Goal: Find contact information: Find contact information

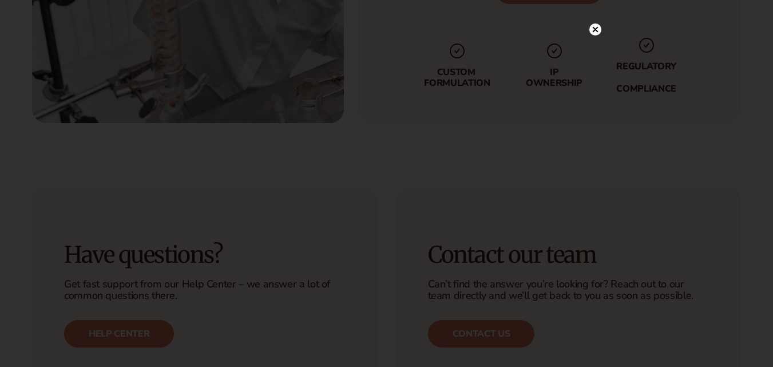
scroll to position [2650, 0]
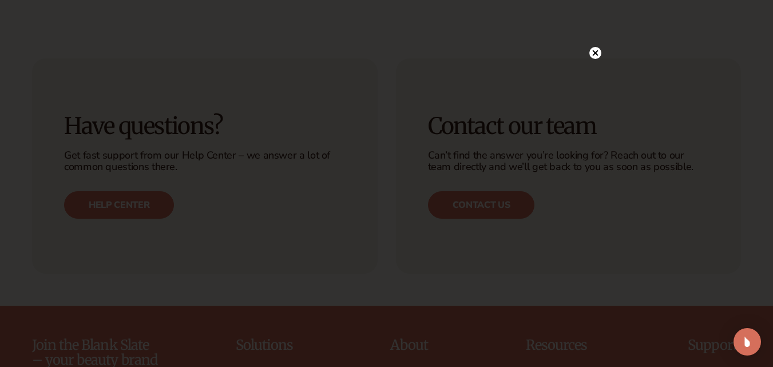
click at [592, 50] on circle at bounding box center [595, 53] width 12 height 12
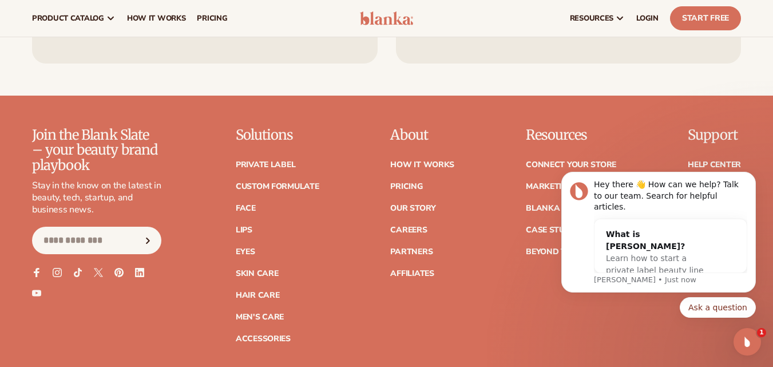
scroll to position [4428, 0]
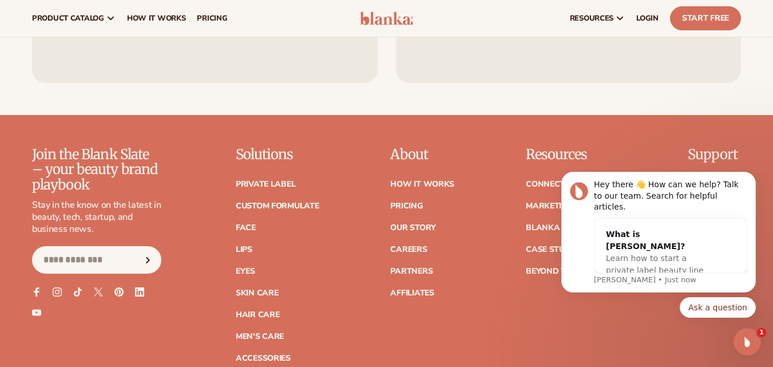
click at [479, 286] on div "Join the Blank Slate – your beauty brand playbook Stay in the know on the lates…" at bounding box center [386, 254] width 709 height 215
click at [718, 180] on link "Help Center" at bounding box center [714, 184] width 53 height 8
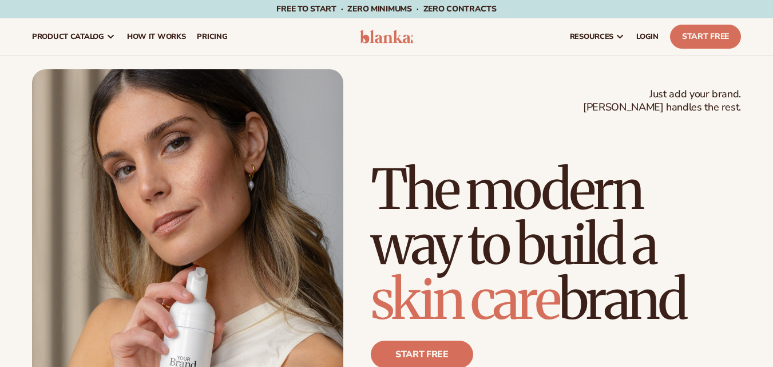
scroll to position [4428, 0]
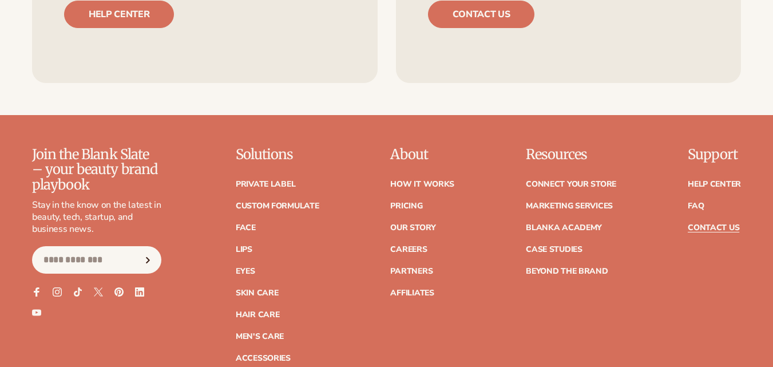
click at [705, 224] on link "Contact Us" at bounding box center [713, 228] width 51 height 8
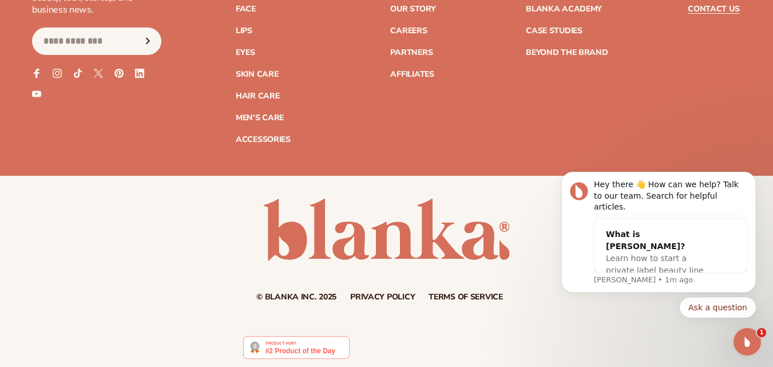
click at [601, 328] on body "Hey there 👋 How can we help? Talk to our team. Search for helpful articles. Wha…" at bounding box center [659, 264] width 220 height 183
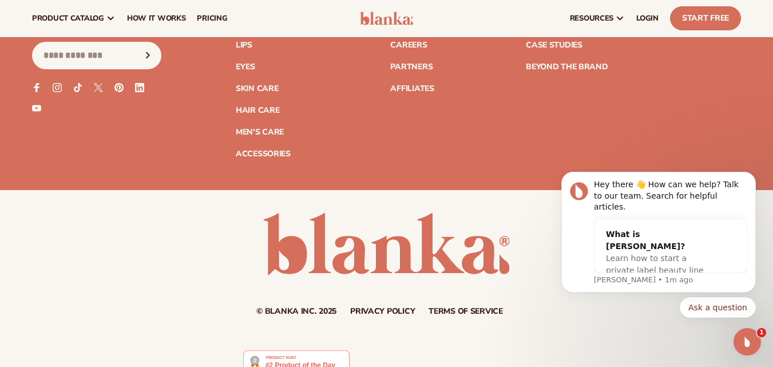
scroll to position [1148, 0]
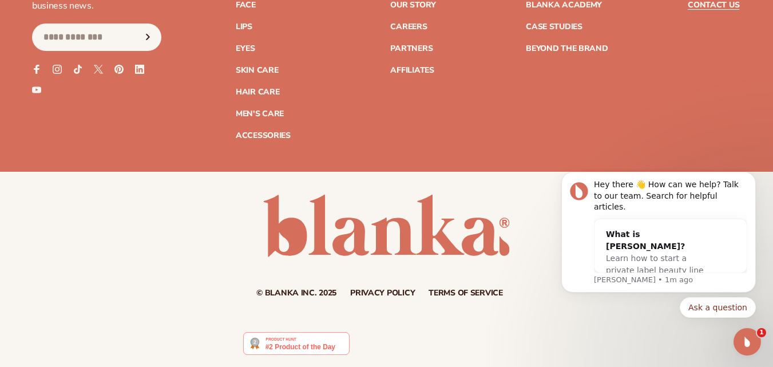
click at [360, 231] on link at bounding box center [386, 226] width 247 height 62
